Goal: Ask a question: Seek information or help from site administrators or community

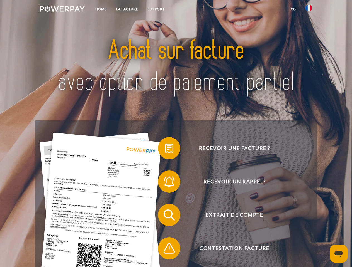
click at [62, 10] on img at bounding box center [62, 9] width 45 height 6
click at [308, 10] on img at bounding box center [308, 8] width 7 height 7
click at [293, 9] on link "CG" at bounding box center [293, 9] width 15 height 10
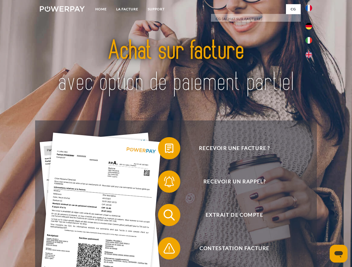
click at [165, 149] on span at bounding box center [161, 148] width 28 height 28
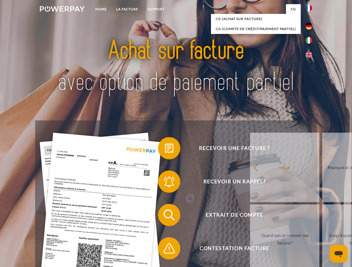
click at [250, 183] on link "retour" at bounding box center [284, 168] width 69 height 70
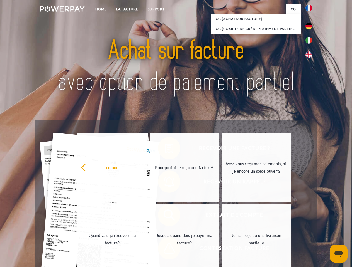
click at [147, 216] on link "Quand vais-je recevoir ma facture?" at bounding box center [111, 240] width 69 height 70
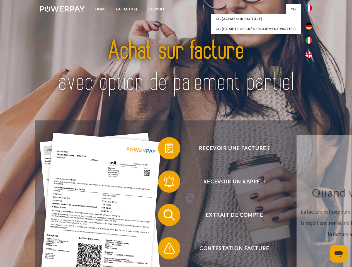
click at [165, 250] on div "Recevoir une facture ? Recevoir un rappel? Extrait de compte retour" at bounding box center [175, 232] width 281 height 223
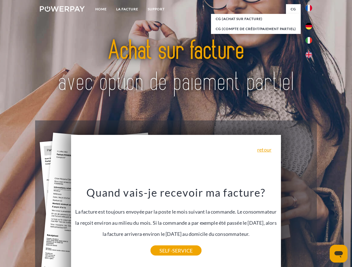
click at [338, 254] on icon "Ouvrir la fenêtre de messagerie" at bounding box center [338, 254] width 8 height 7
